Goal: Communication & Community: Answer question/provide support

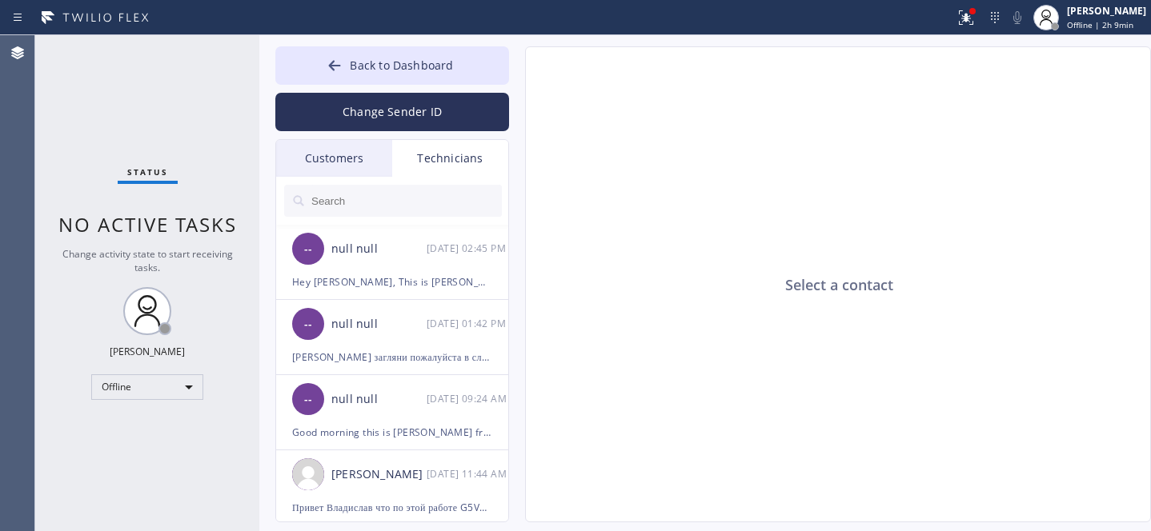
click at [350, 150] on div "Customers" at bounding box center [334, 158] width 116 height 37
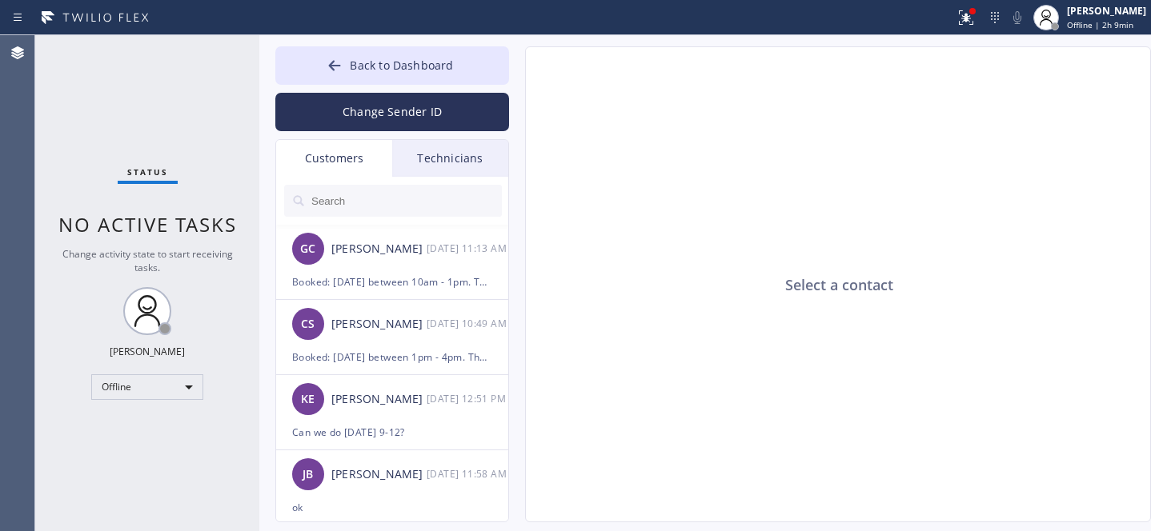
click at [379, 194] on input "text" at bounding box center [406, 201] width 192 height 32
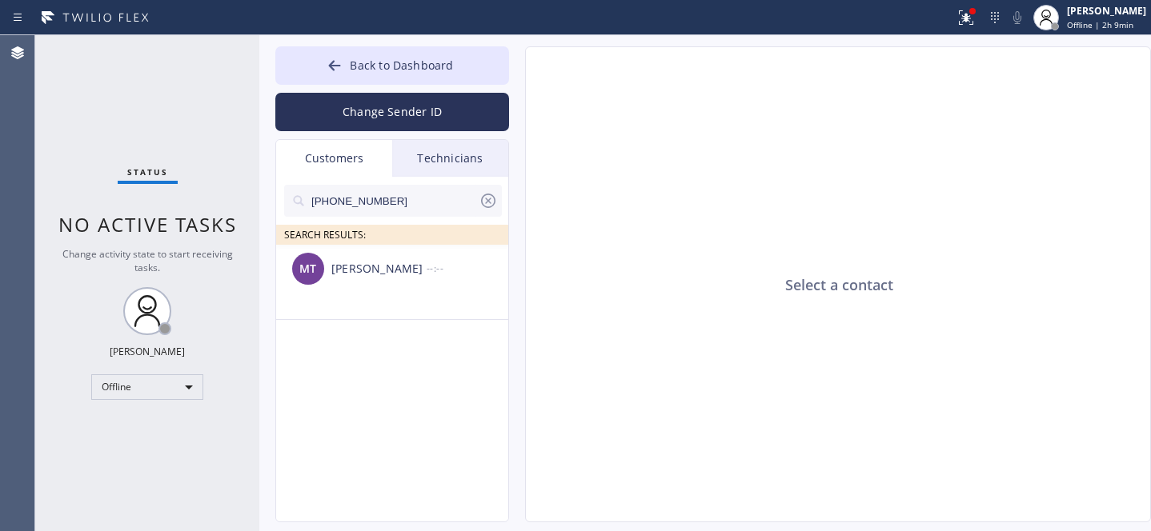
click at [483, 204] on icon at bounding box center [488, 200] width 19 height 19
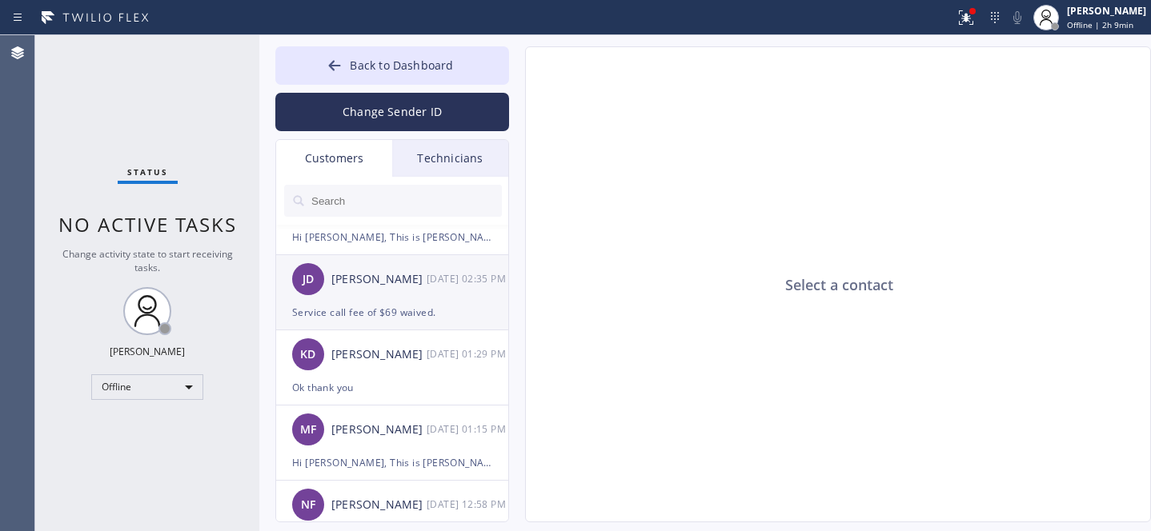
scroll to position [2631, 0]
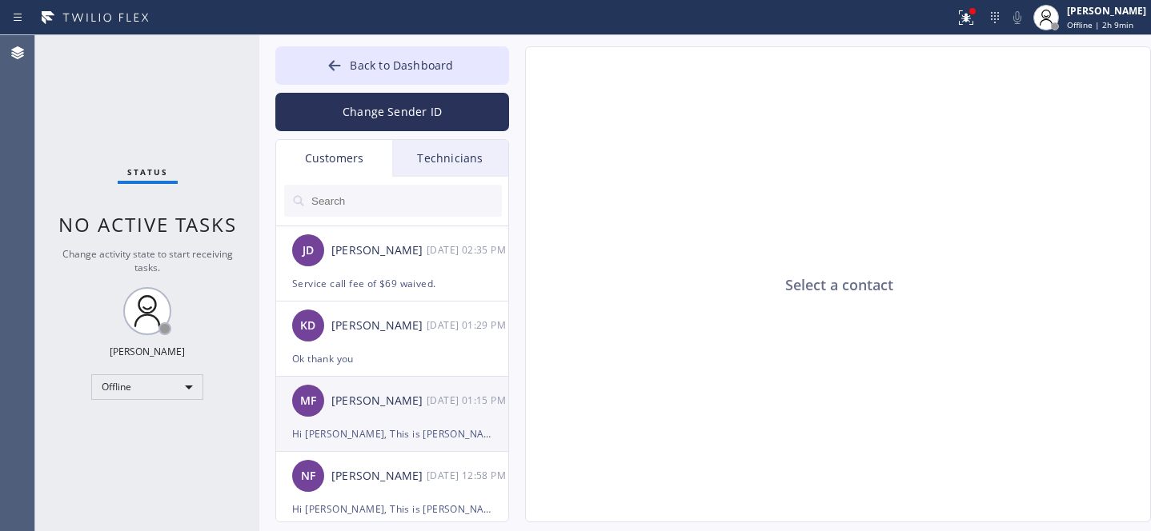
click at [396, 431] on div "Hi [PERSON_NAME], This is [PERSON_NAME] from 5 Stars. We have the parts and we …" at bounding box center [392, 434] width 200 height 18
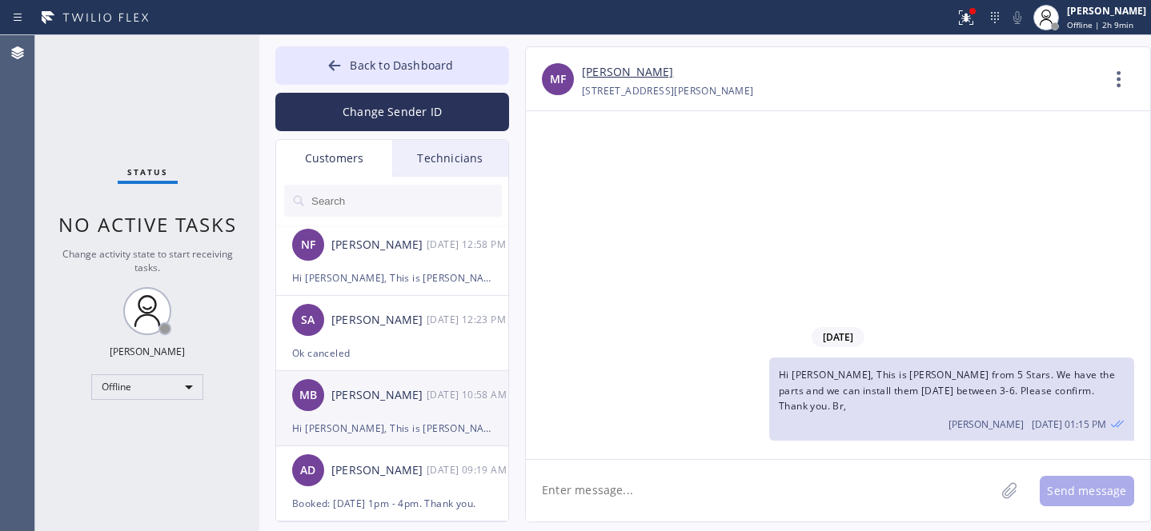
scroll to position [2955, 0]
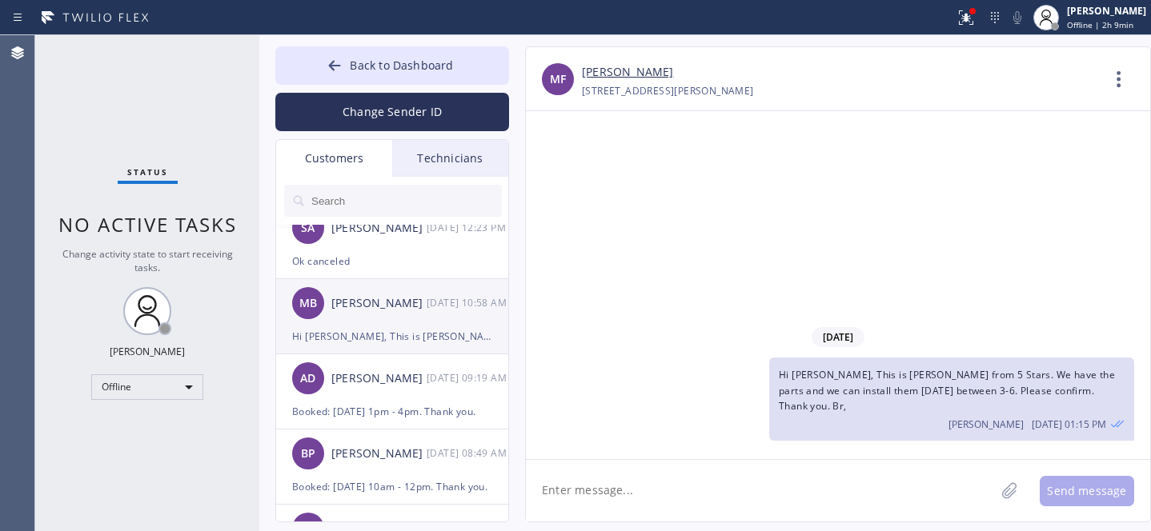
click at [392, 319] on div "MB [PERSON_NAME] [DATE] 10:58 AM" at bounding box center [393, 303] width 234 height 48
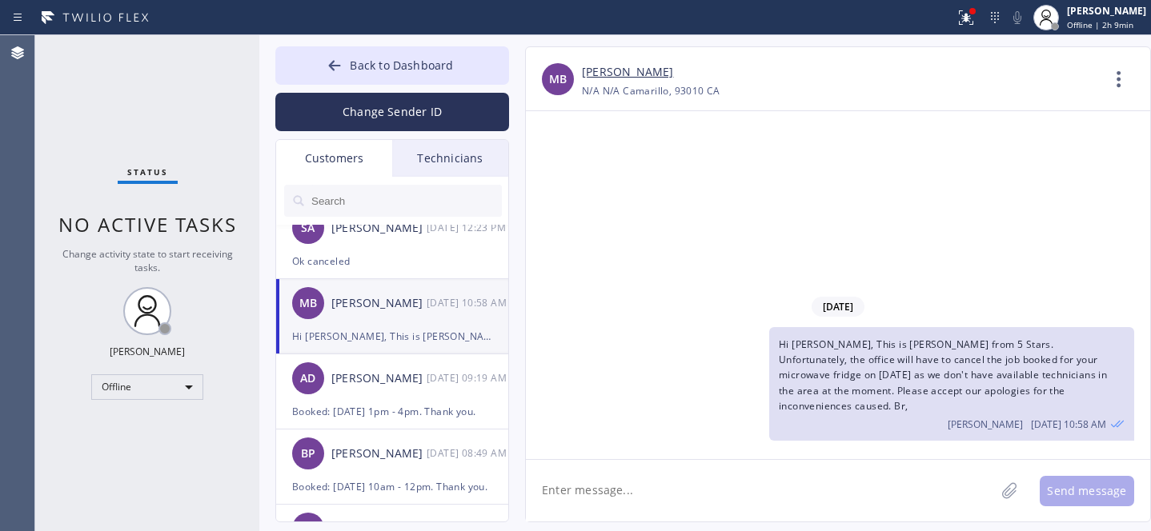
click at [347, 200] on input "text" at bounding box center [406, 201] width 192 height 32
click at [981, 367] on span "Hi [PERSON_NAME], This is [PERSON_NAME] from 5 Stars. Unfortunately, the office…" at bounding box center [943, 375] width 328 height 75
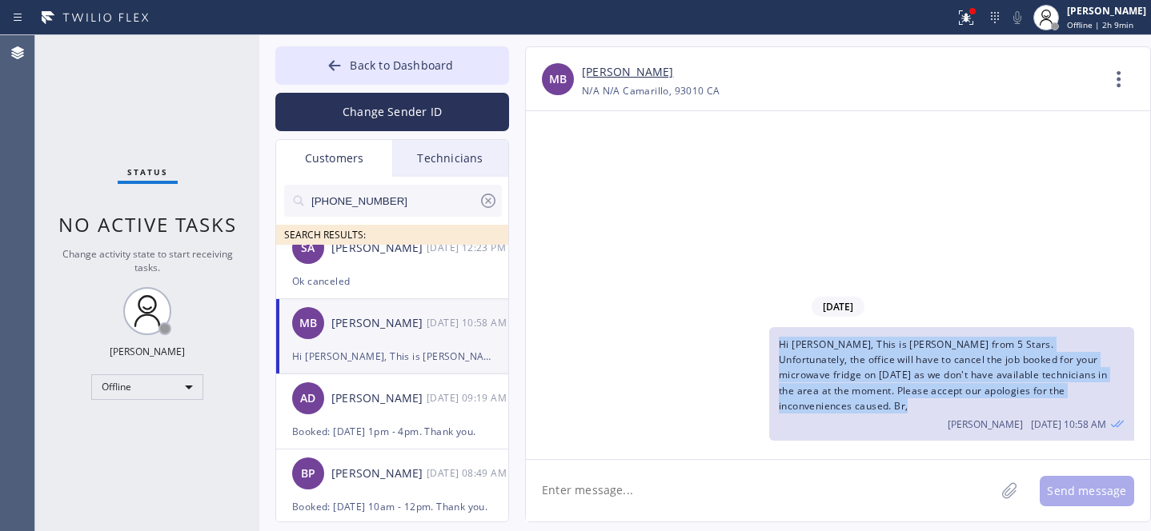
click at [981, 367] on span "Hi [PERSON_NAME], This is [PERSON_NAME] from 5 Stars. Unfortunately, the office…" at bounding box center [943, 375] width 328 height 75
copy span "Hi [PERSON_NAME], This is [PERSON_NAME] from 5 Stars. Unfortunately, the office…"
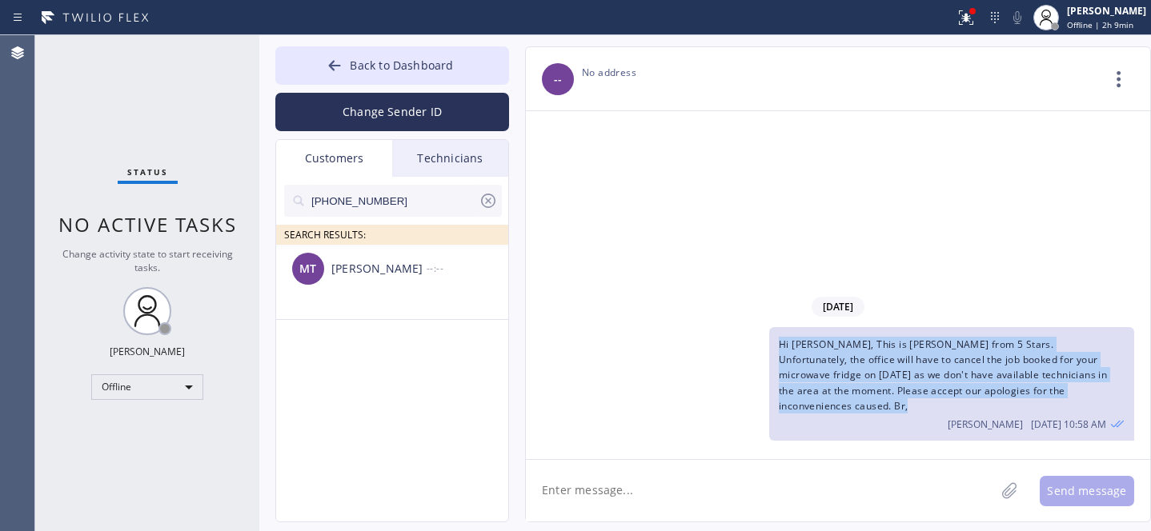
scroll to position [0, 0]
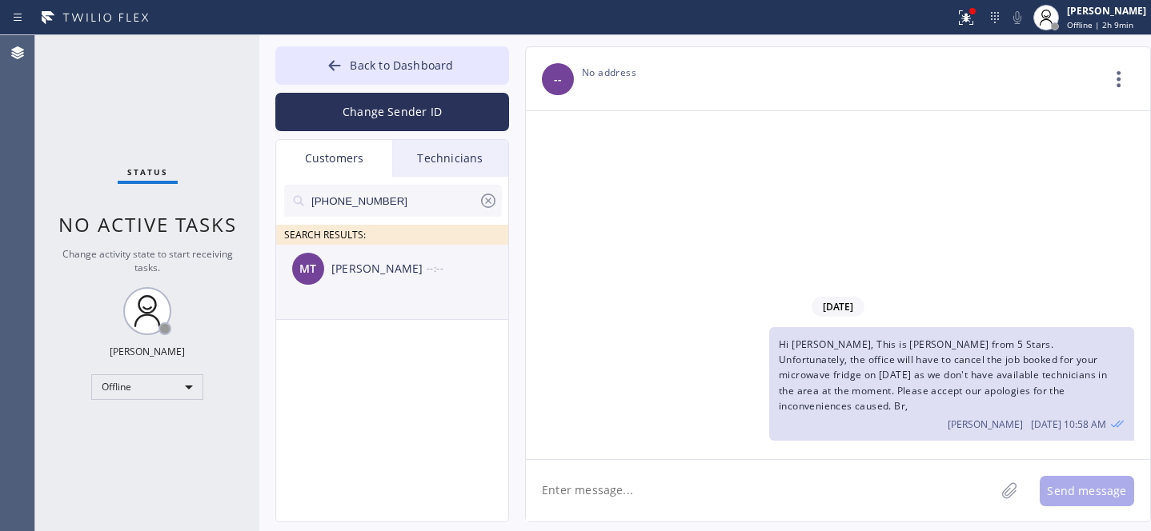
click at [380, 287] on div "MT [PERSON_NAME] --:--" at bounding box center [393, 269] width 234 height 48
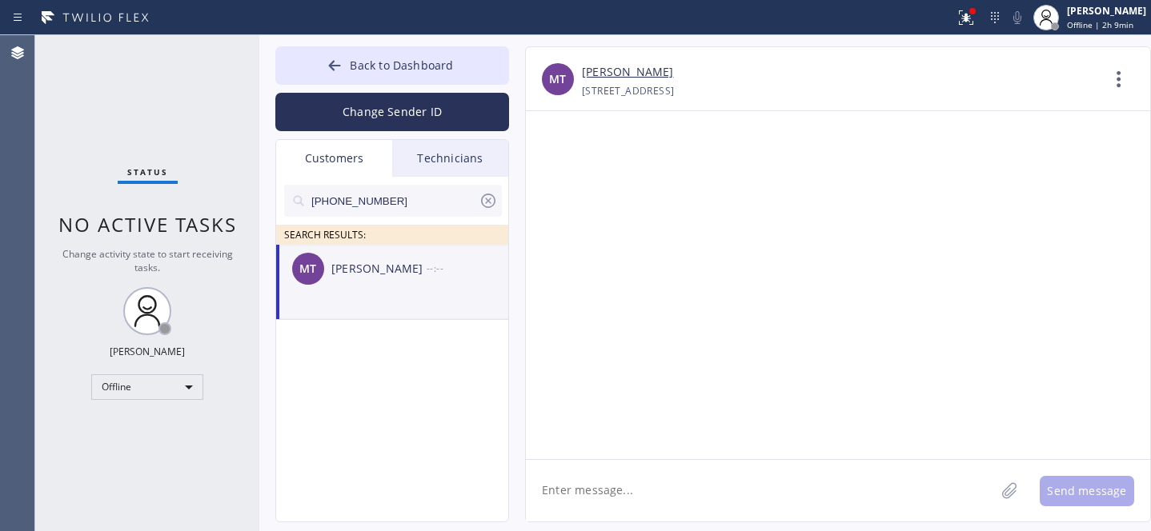
click at [655, 484] on textarea at bounding box center [760, 491] width 469 height 62
paste textarea "Hi [PERSON_NAME], This is [PERSON_NAME] from 5 Stars. Unfortunately, the office…"
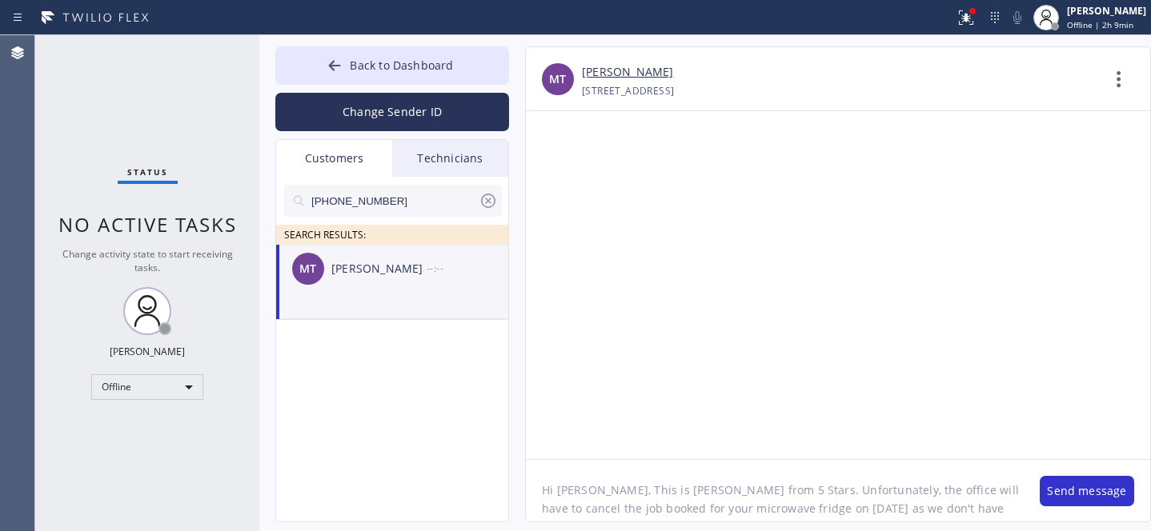
click at [571, 491] on textarea "Hi [PERSON_NAME], This is [PERSON_NAME] from 5 Stars. Unfortunately, the office…" at bounding box center [775, 491] width 498 height 62
click at [571, 492] on textarea "Hi [PERSON_NAME], This is [PERSON_NAME] from 5 Stars. Unfortunately, the office…" at bounding box center [775, 491] width 498 height 62
drag, startPoint x: 691, startPoint y: 507, endPoint x: 803, endPoint y: 505, distance: 111.2
click at [803, 505] on textarea "Hi there, This is [PERSON_NAME] from 5 Stars. Unfortunately, the office will ha…" at bounding box center [775, 491] width 498 height 62
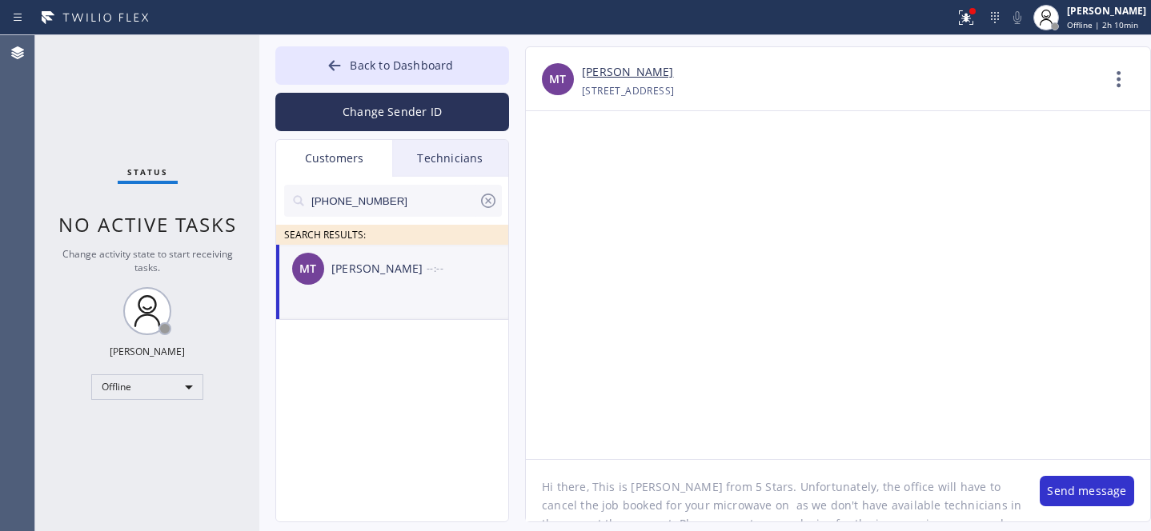
paste textarea "[DATE]"
type textarea "Hi there, This is [PERSON_NAME] from 5 Stars. Unfortunately, the office will ha…"
click at [1064, 495] on button "Send message" at bounding box center [1087, 491] width 94 height 30
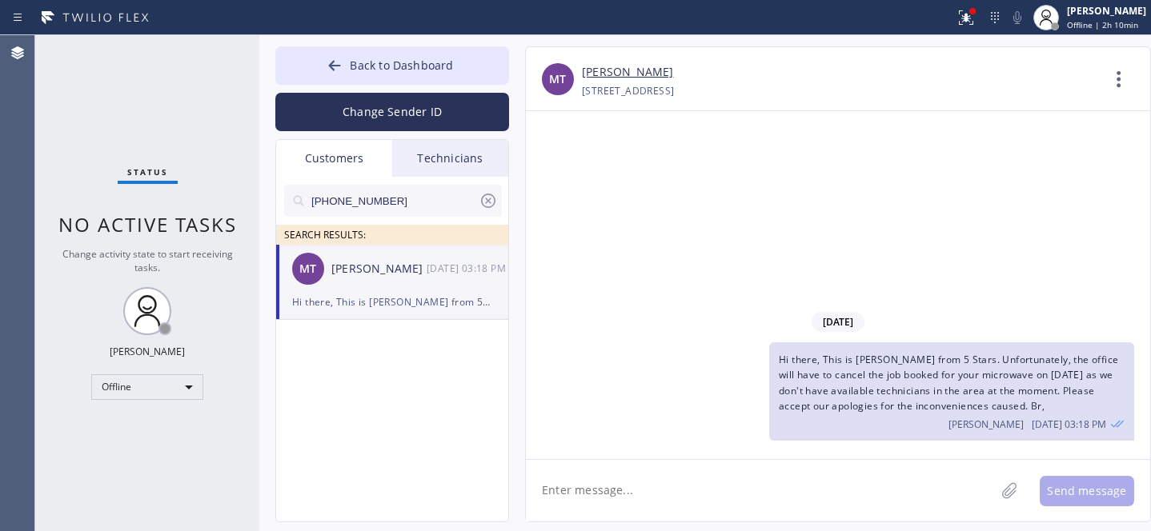
click at [487, 202] on icon at bounding box center [488, 201] width 14 height 14
click at [403, 74] on button "Back to Dashboard" at bounding box center [392, 65] width 234 height 38
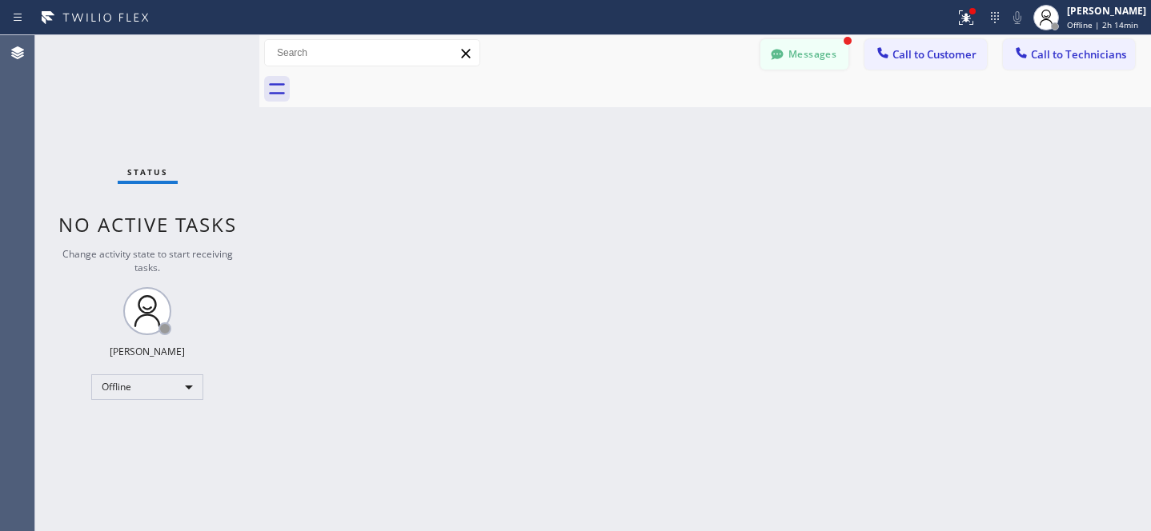
click at [779, 56] on icon at bounding box center [777, 54] width 12 height 10
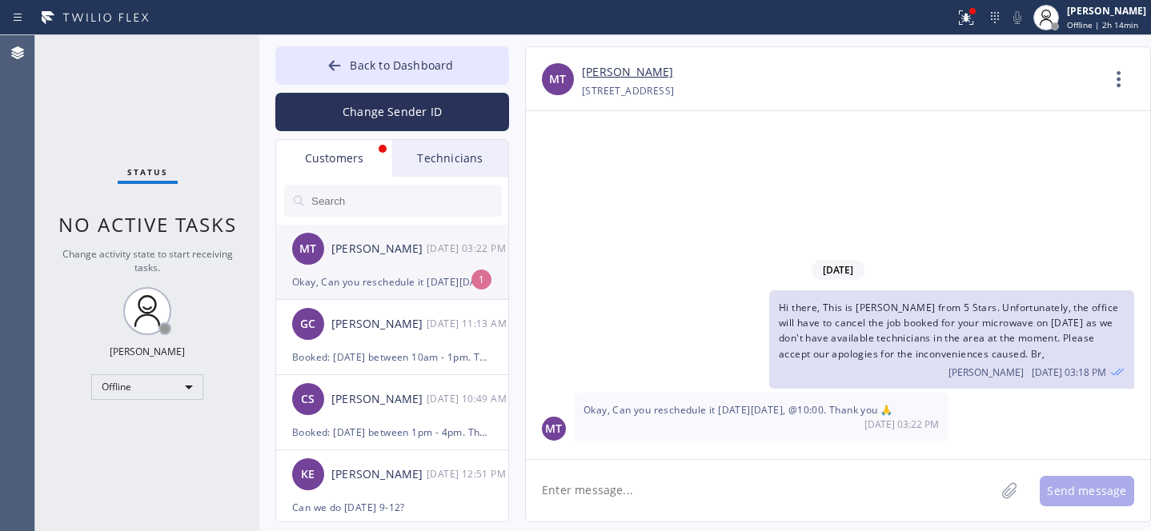
click at [391, 264] on div "MT [PERSON_NAME] [DATE] 03:22 PM" at bounding box center [393, 249] width 234 height 48
click at [733, 499] on textarea at bounding box center [760, 491] width 469 height 62
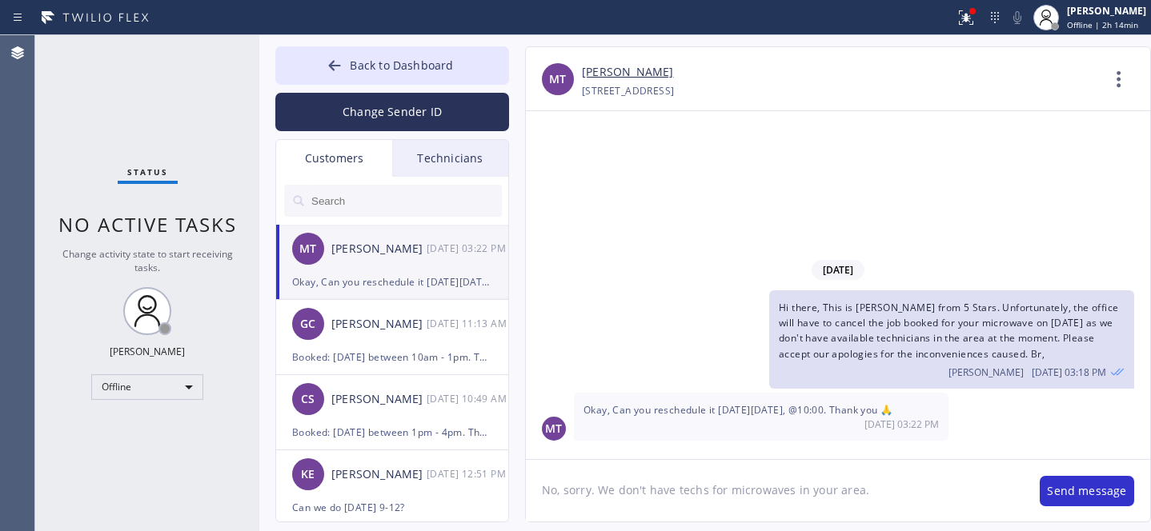
type textarea "No, sorry. We don't have techs for microwaves in your area."
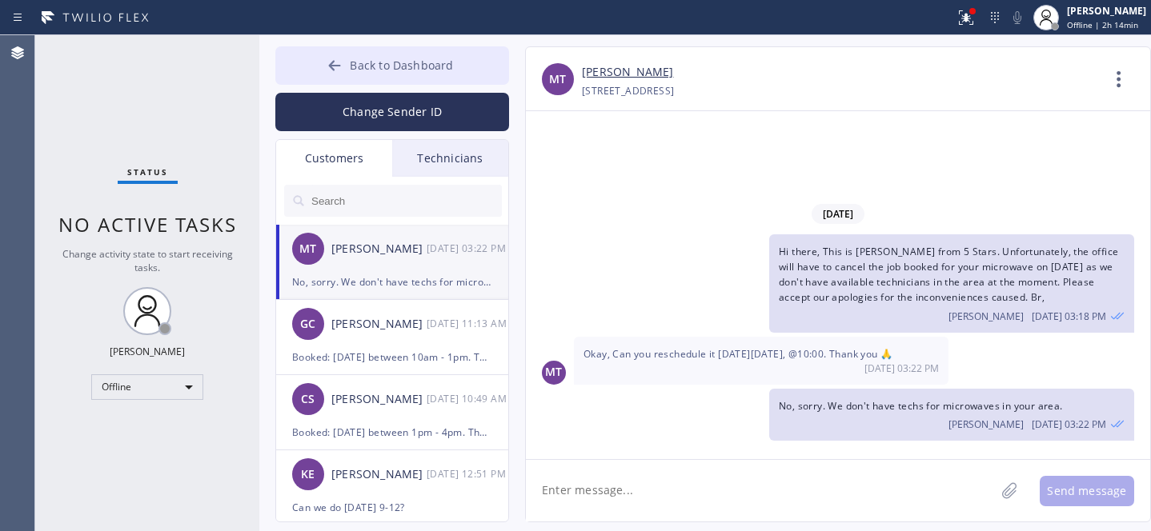
click at [334, 68] on icon at bounding box center [335, 65] width 12 height 10
